Goal: Task Accomplishment & Management: Use online tool/utility

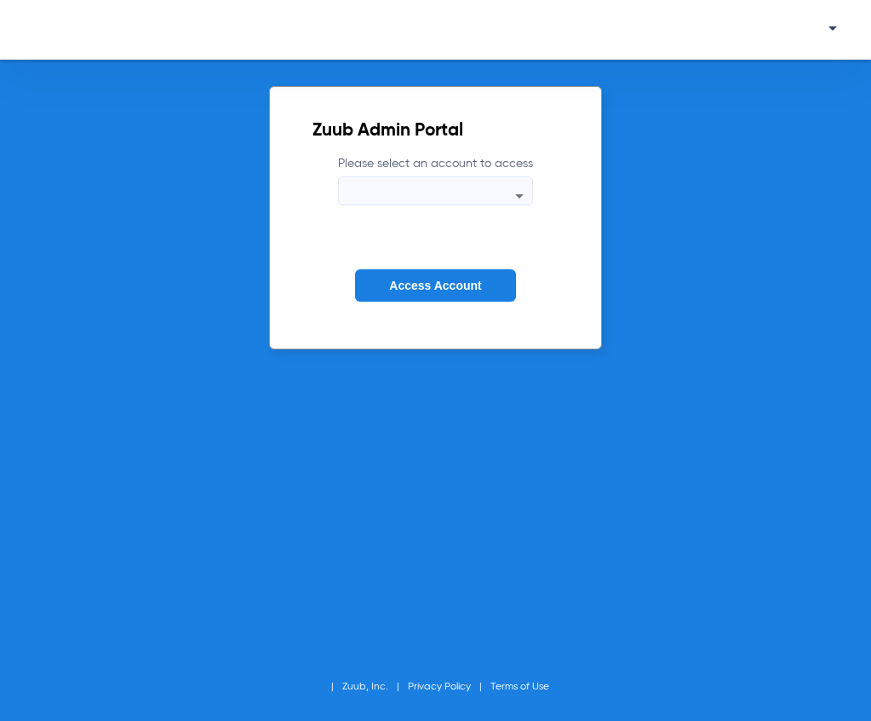
click at [387, 197] on div at bounding box center [435, 196] width 193 height 20
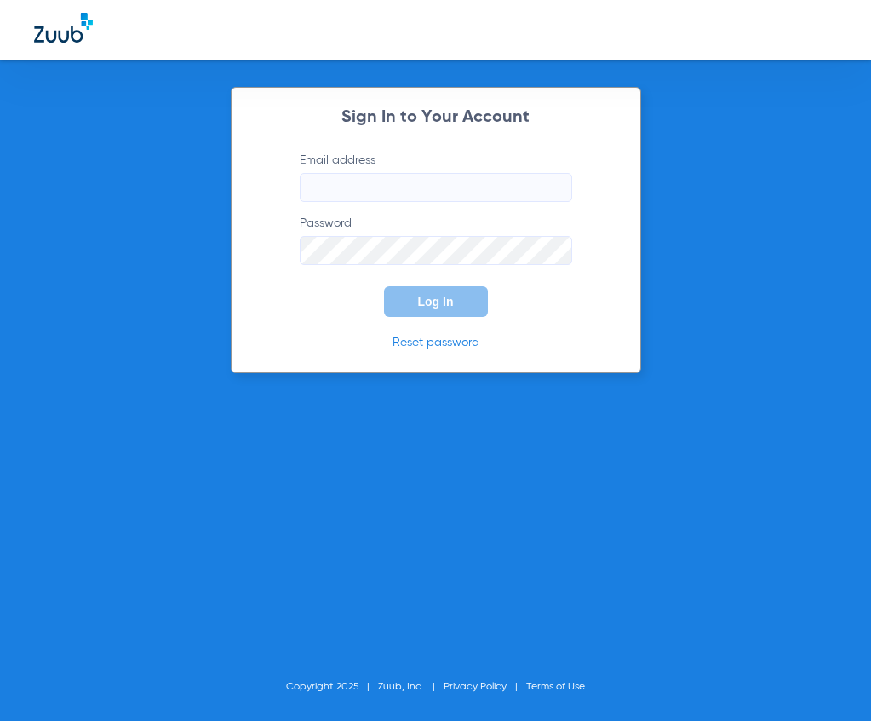
type input "[EMAIL_ADDRESS][DOMAIN_NAME]"
click at [355, 211] on form "Email address [EMAIL_ADDRESS][DOMAIN_NAME] Password Log In" at bounding box center [436, 234] width 324 height 165
click at [400, 296] on button "Log In" at bounding box center [436, 301] width 104 height 31
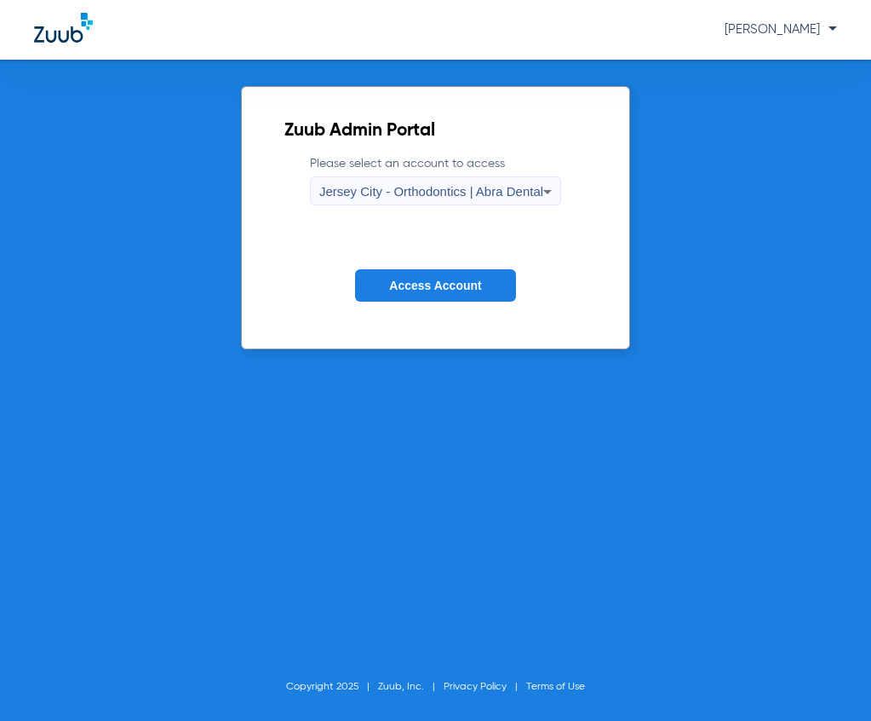
click at [382, 198] on span "Jersey City - Orthodontics | Abra Dental" at bounding box center [431, 191] width 224 height 14
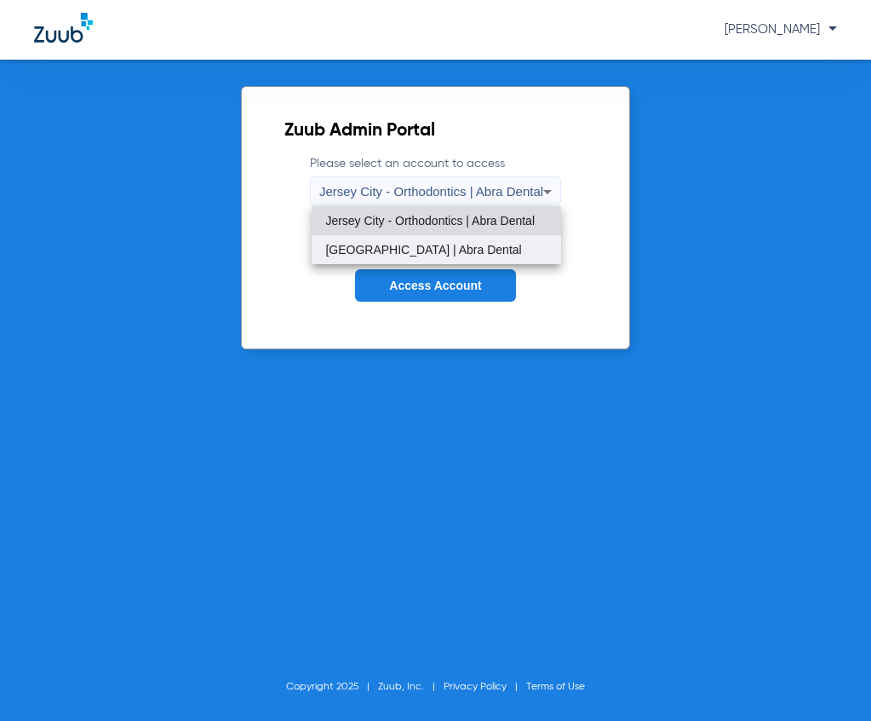
click at [371, 248] on span "[GEOGRAPHIC_DATA] | Abra Dental" at bounding box center [423, 250] width 196 height 12
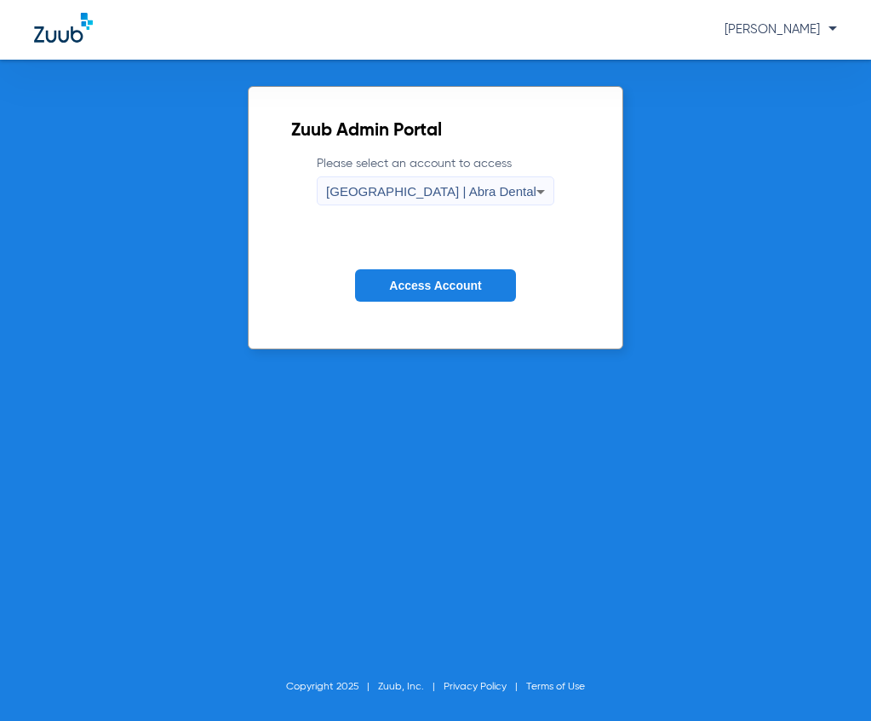
click at [418, 287] on span "Access Account" at bounding box center [435, 286] width 92 height 14
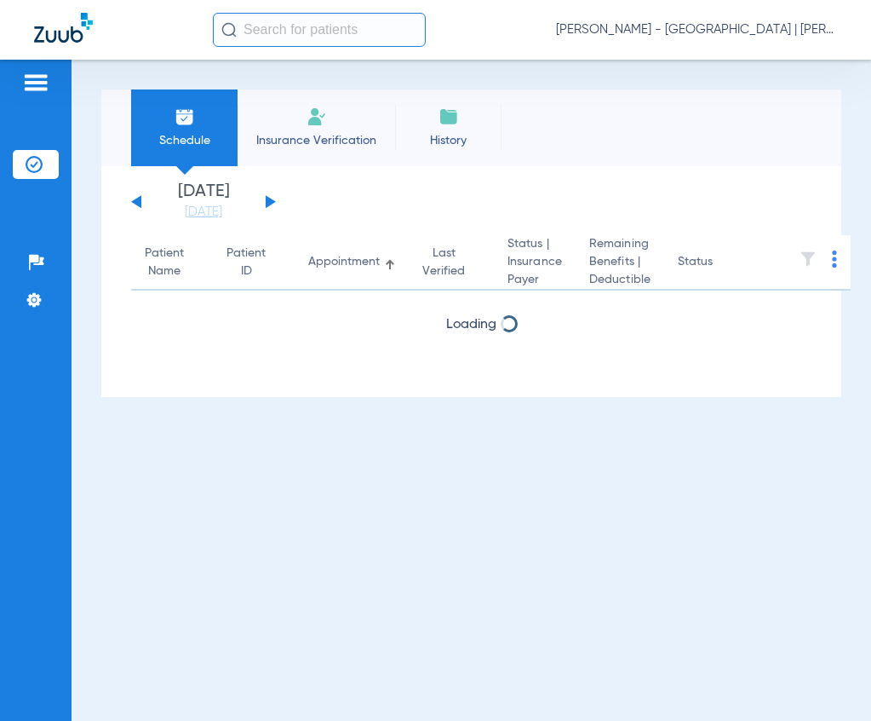
click at [293, 32] on input "text" at bounding box center [319, 30] width 213 height 34
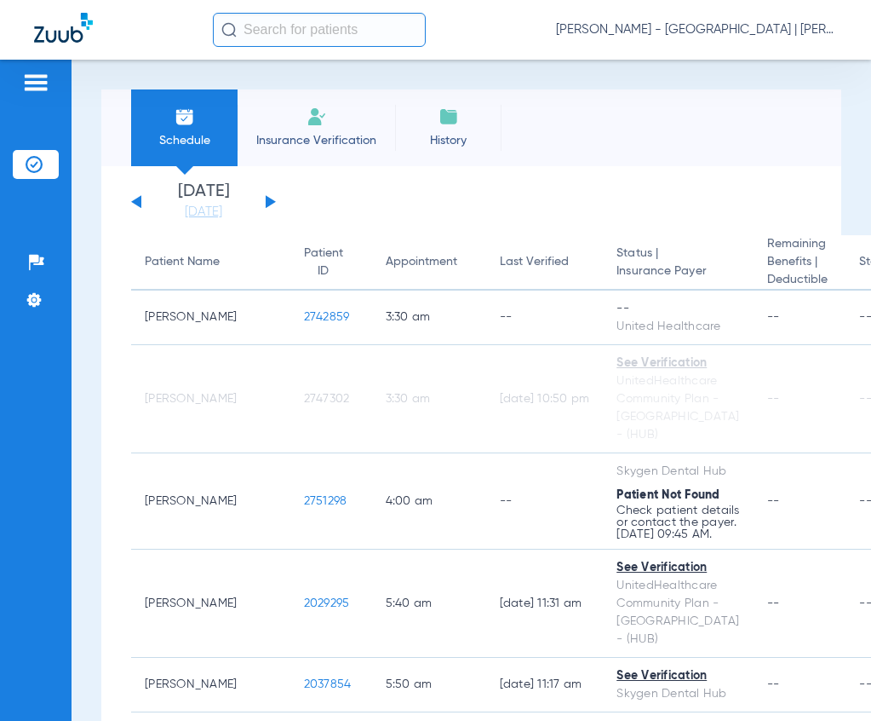
type input "5"
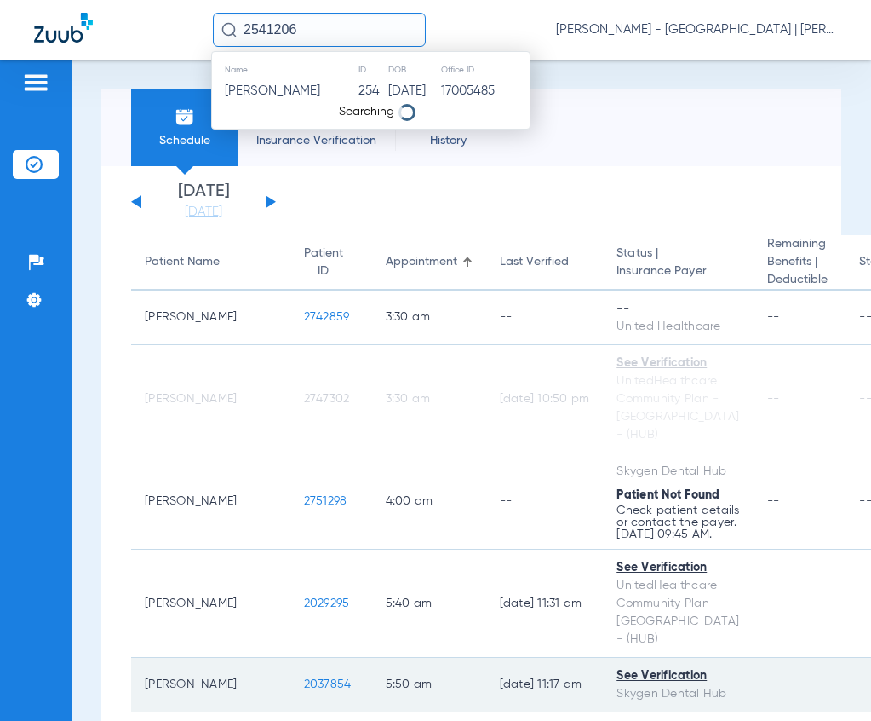
type input "2541206"
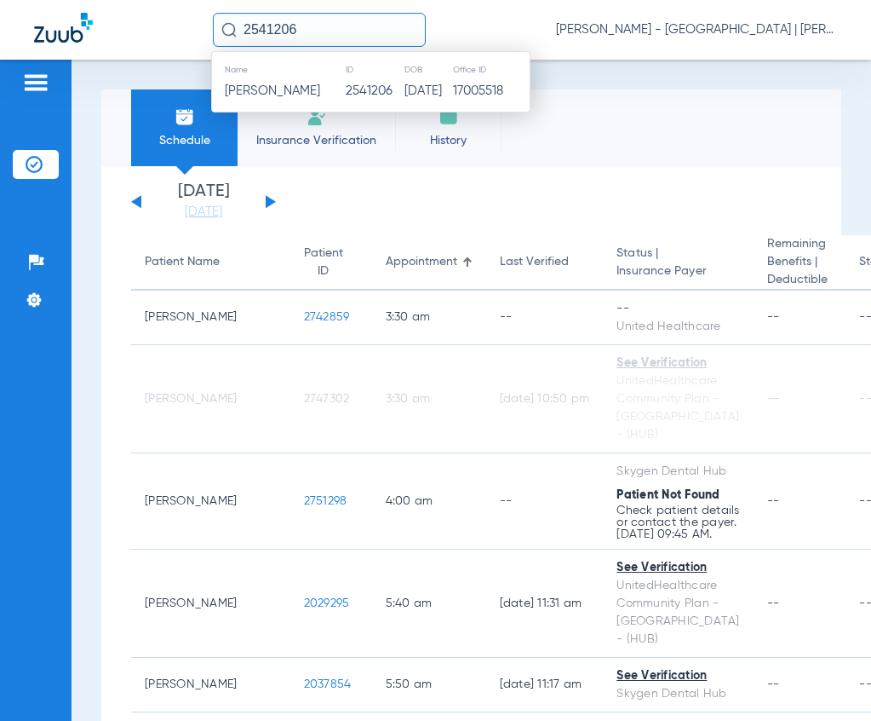
click at [345, 84] on td "2541206" at bounding box center [374, 91] width 59 height 24
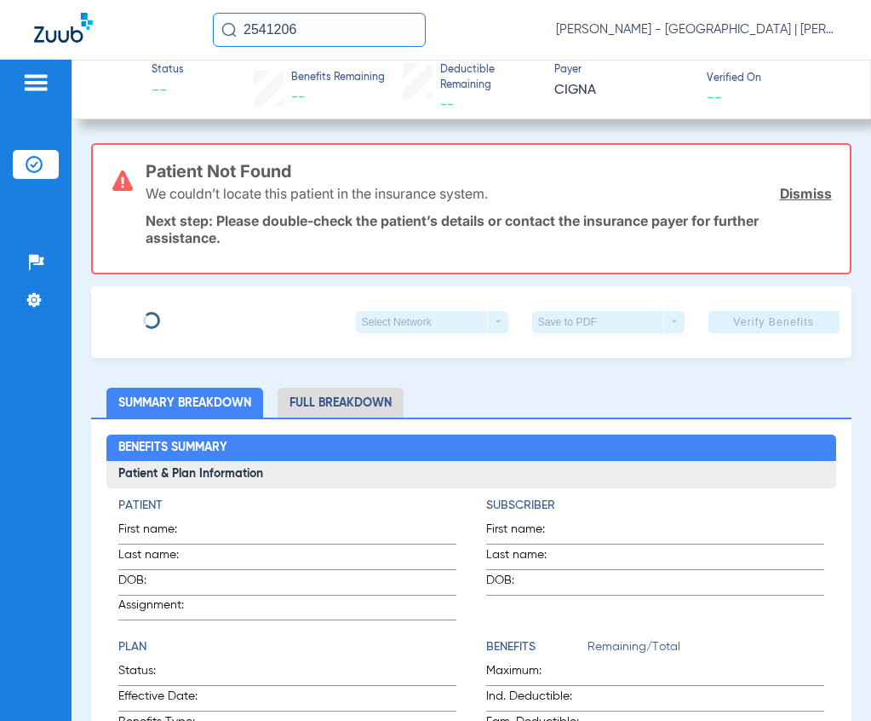
type input "JILLIANNE"
type input "VIVAS"
type input "07/06/1978"
type input "U7332396501"
type input "3332643"
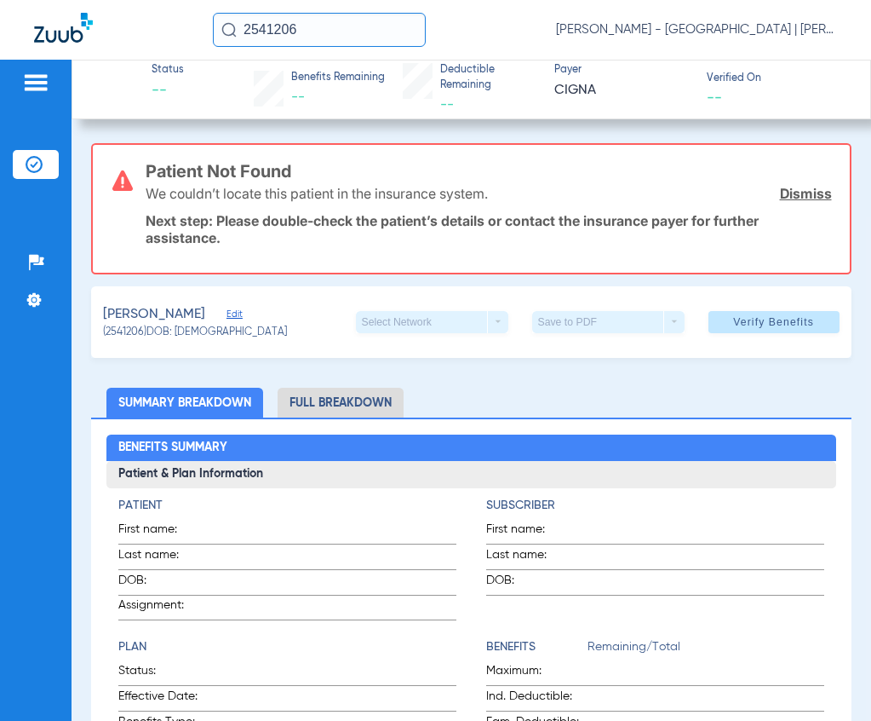
click at [242, 316] on span "Edit" at bounding box center [234, 316] width 15 height 16
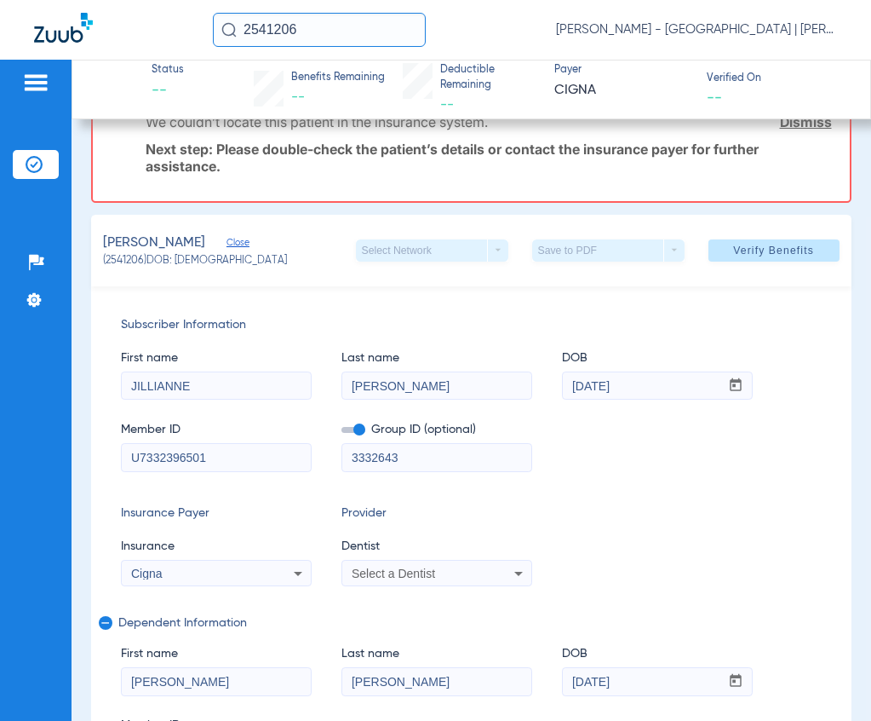
scroll to position [170, 0]
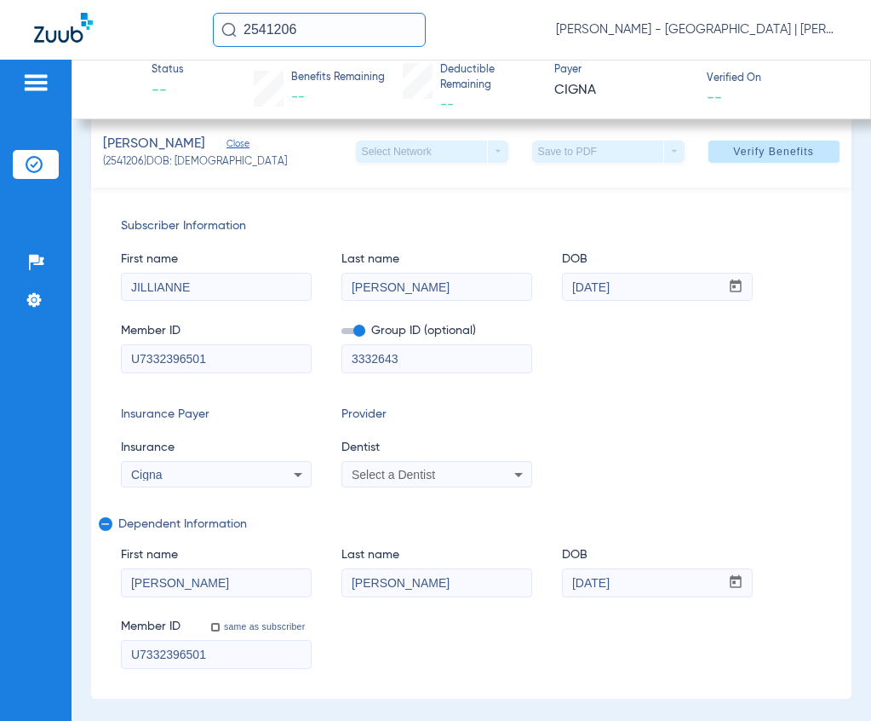
click at [393, 485] on mat-select "Select a Dentist" at bounding box center [437, 474] width 191 height 27
click at [384, 479] on span "Select a Dentist" at bounding box center [393, 475] width 83 height 14
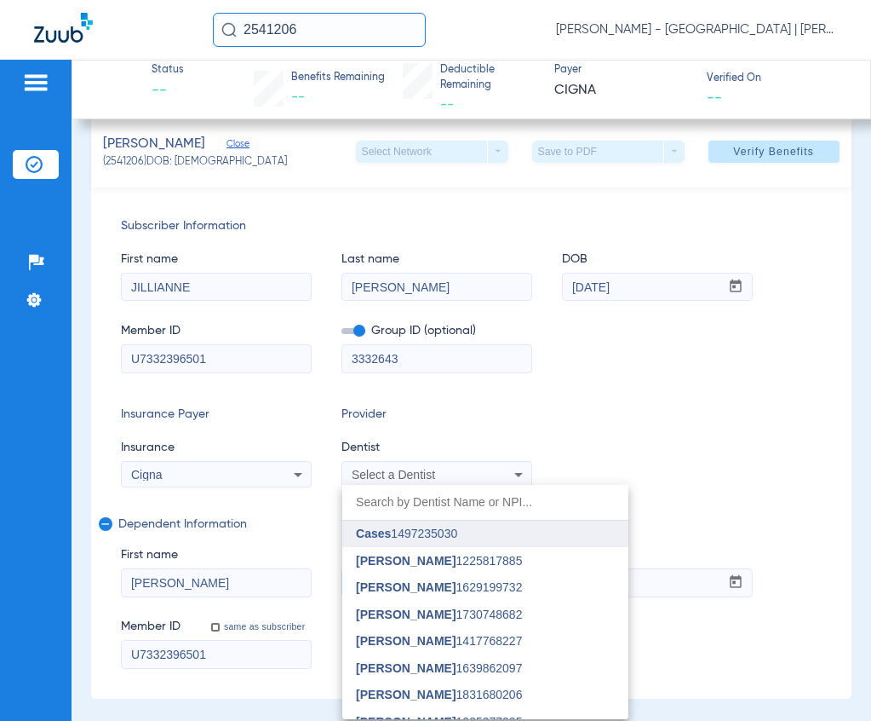
click at [391, 526] on span "Cases" at bounding box center [373, 533] width 35 height 14
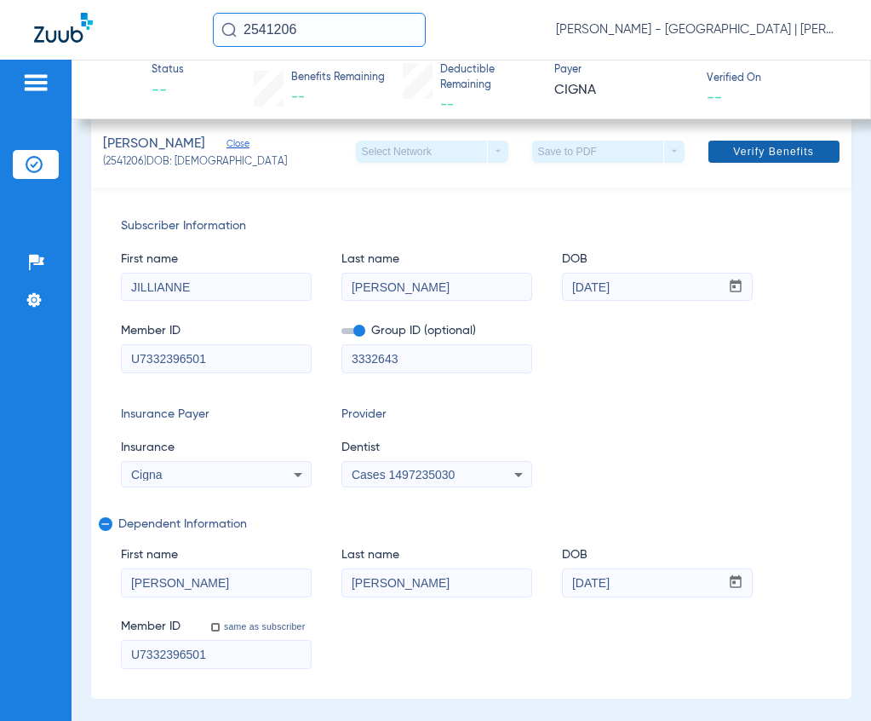
click at [737, 147] on span "Verify Benefits" at bounding box center [773, 152] width 81 height 14
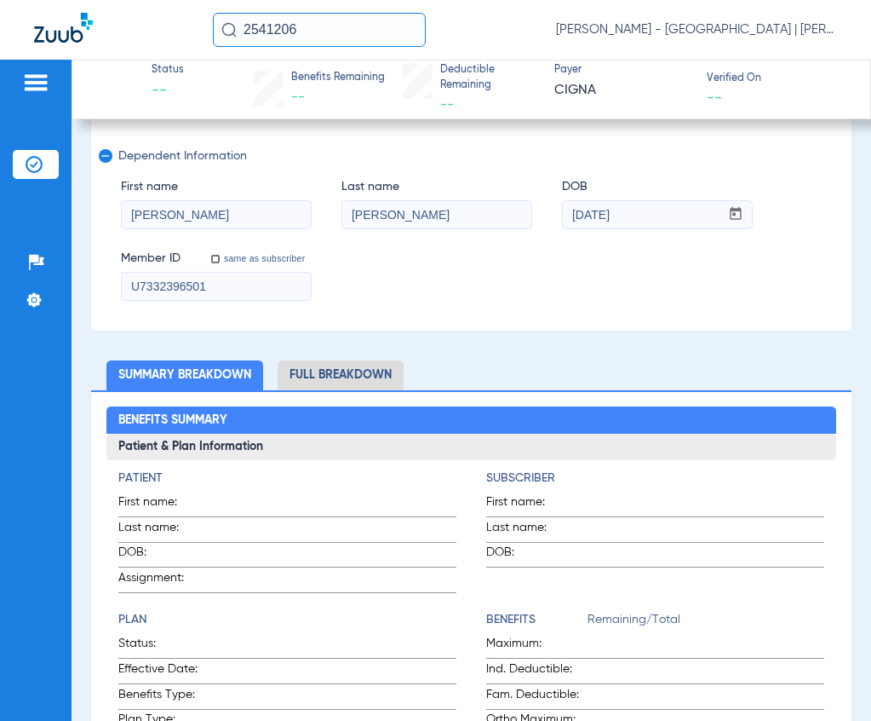
scroll to position [681, 0]
